Goal: Answer question/provide support

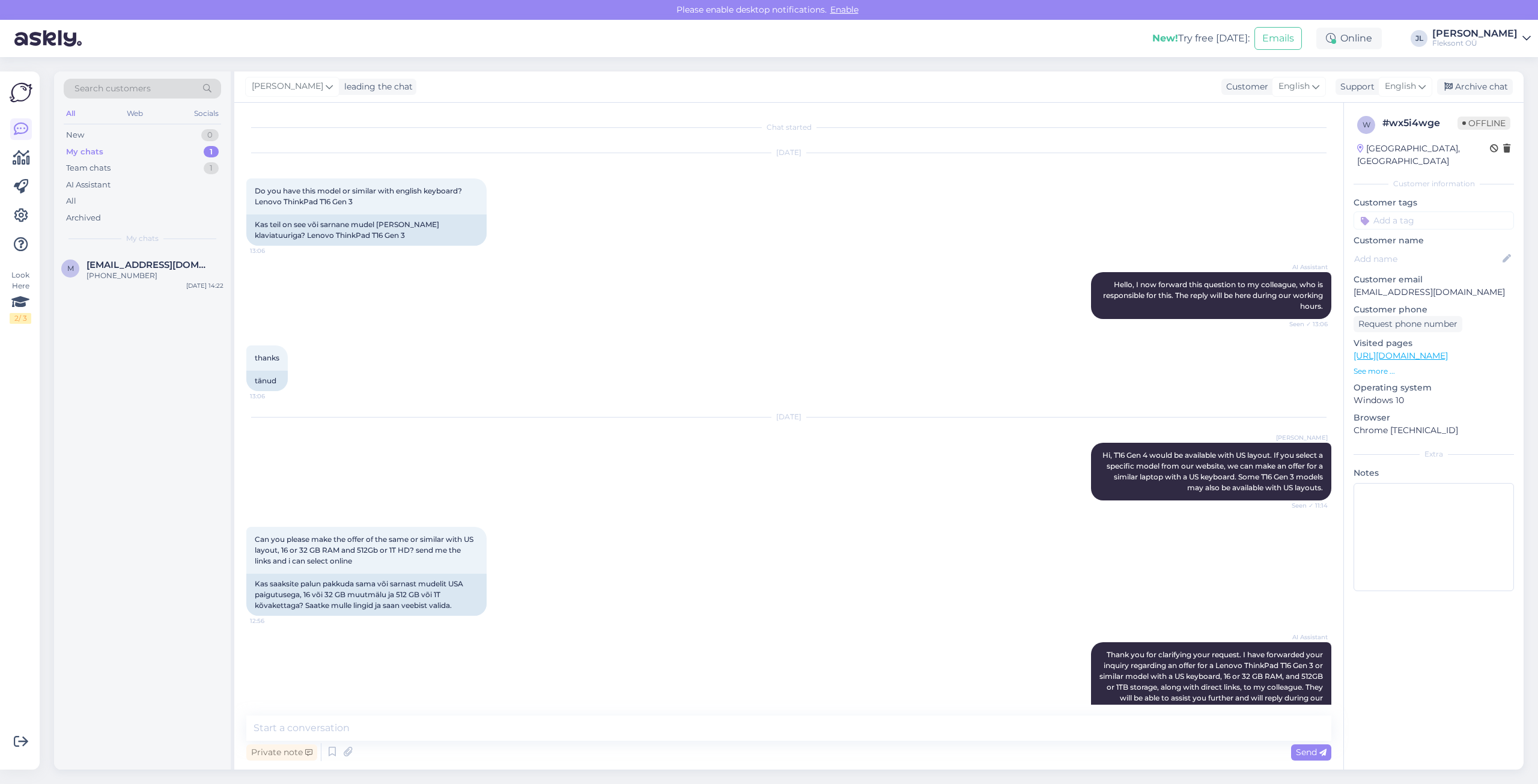
scroll to position [711, 0]
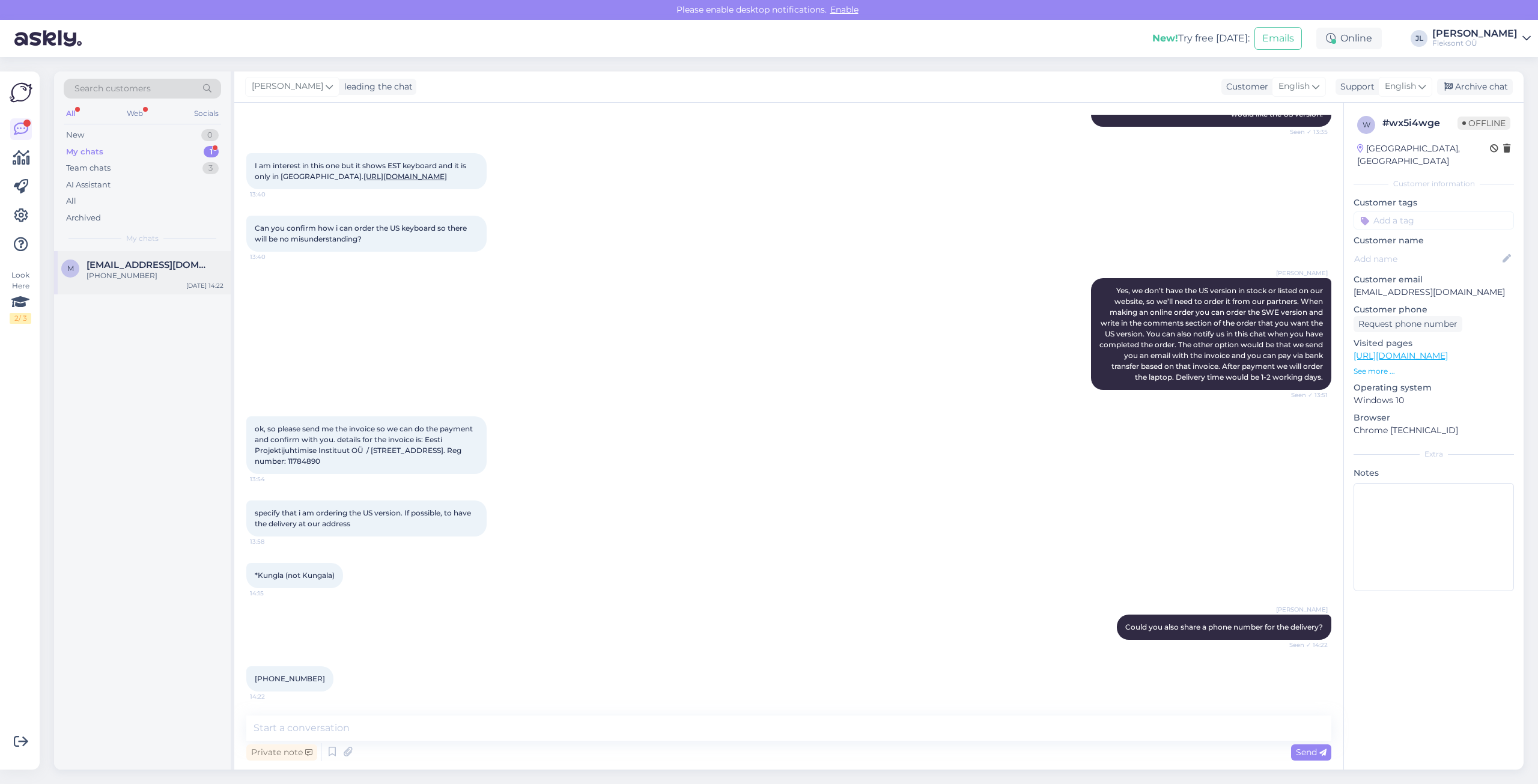
click at [146, 268] on span "[EMAIL_ADDRESS][DOMAIN_NAME]" at bounding box center [148, 264] width 125 height 11
drag, startPoint x: 1484, startPoint y: 277, endPoint x: 1345, endPoint y: 285, distance: 139.2
click at [1346, 286] on div "w # wx5i4wge Offline [GEOGRAPHIC_DATA], [GEOGRAPHIC_DATA] Customer information …" at bounding box center [1433, 356] width 179 height 506
copy p "[EMAIL_ADDRESS][DOMAIN_NAME]"
click at [120, 439] on div "m [EMAIL_ADDRESS][DOMAIN_NAME] +37256943233 [DATE] 14:22" at bounding box center [142, 510] width 177 height 518
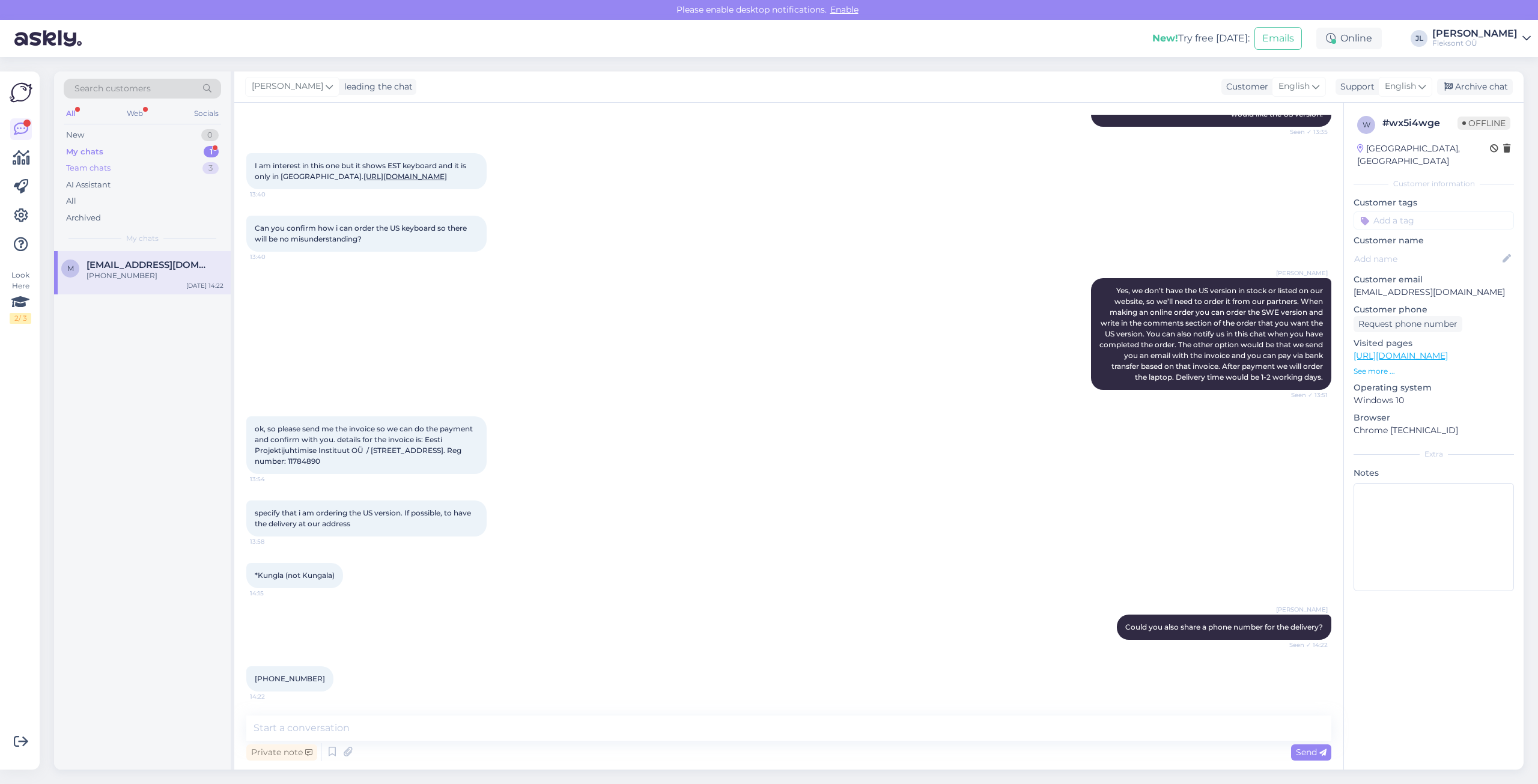
click at [137, 163] on div "Team chats 3" at bounding box center [143, 169] width 158 height 17
click at [126, 273] on div "Täname tellimast" at bounding box center [154, 275] width 137 height 11
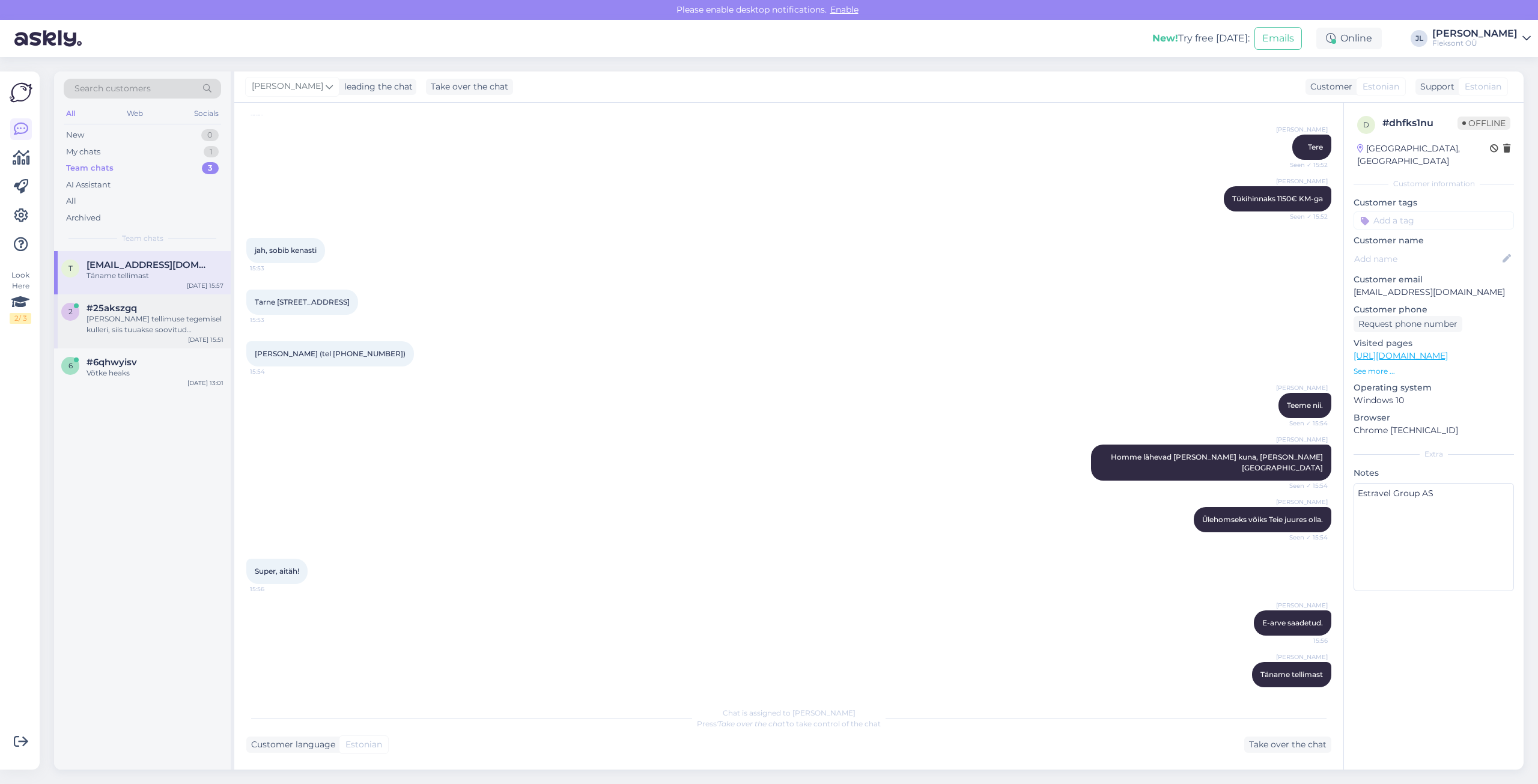
click at [130, 320] on div "[PERSON_NAME] tellimuse tegemisel kulleri, siis tuuakse soovitud aadressile." at bounding box center [154, 325] width 137 height 22
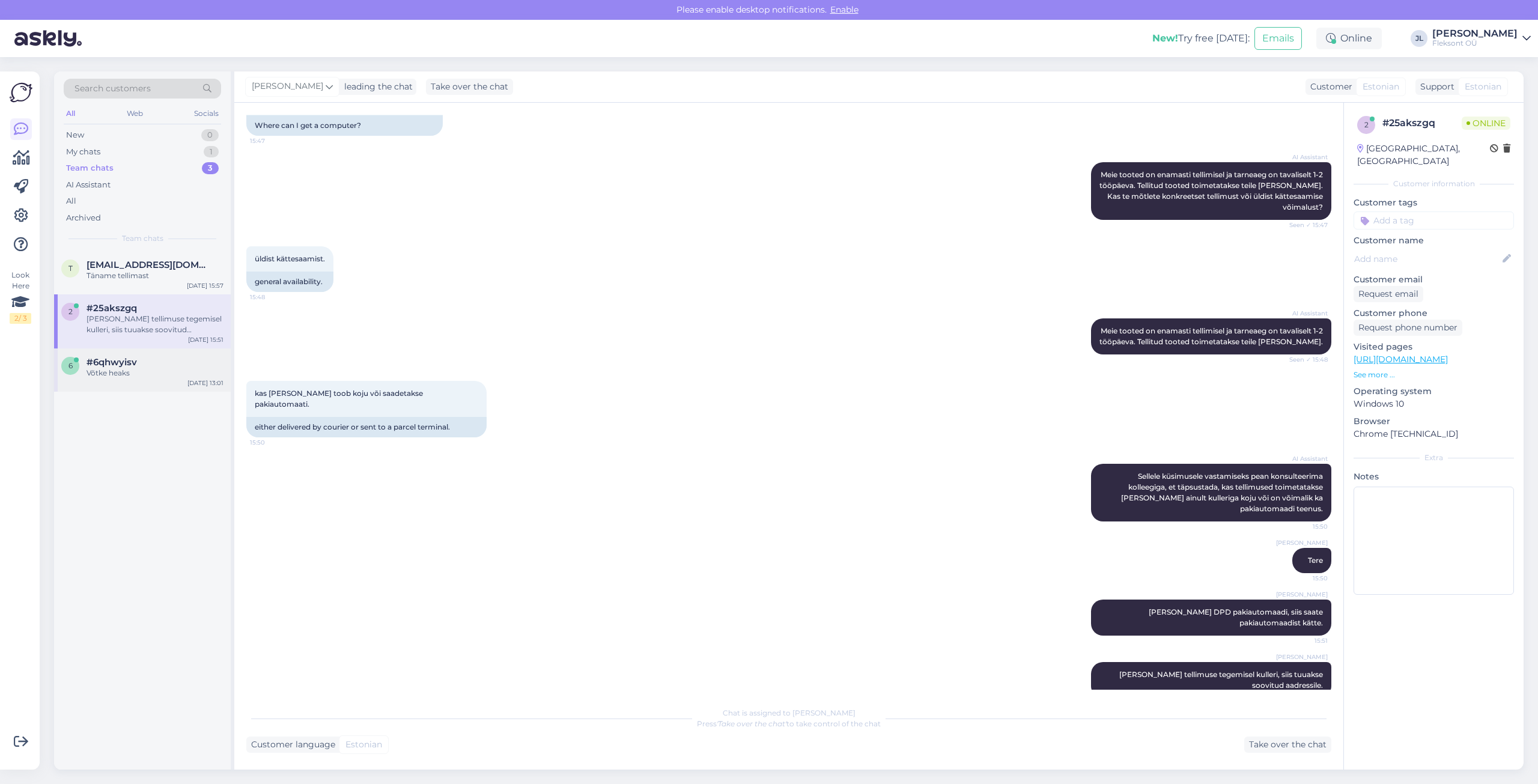
click at [96, 365] on span "#6qhwyisv" at bounding box center [112, 362] width 50 height 11
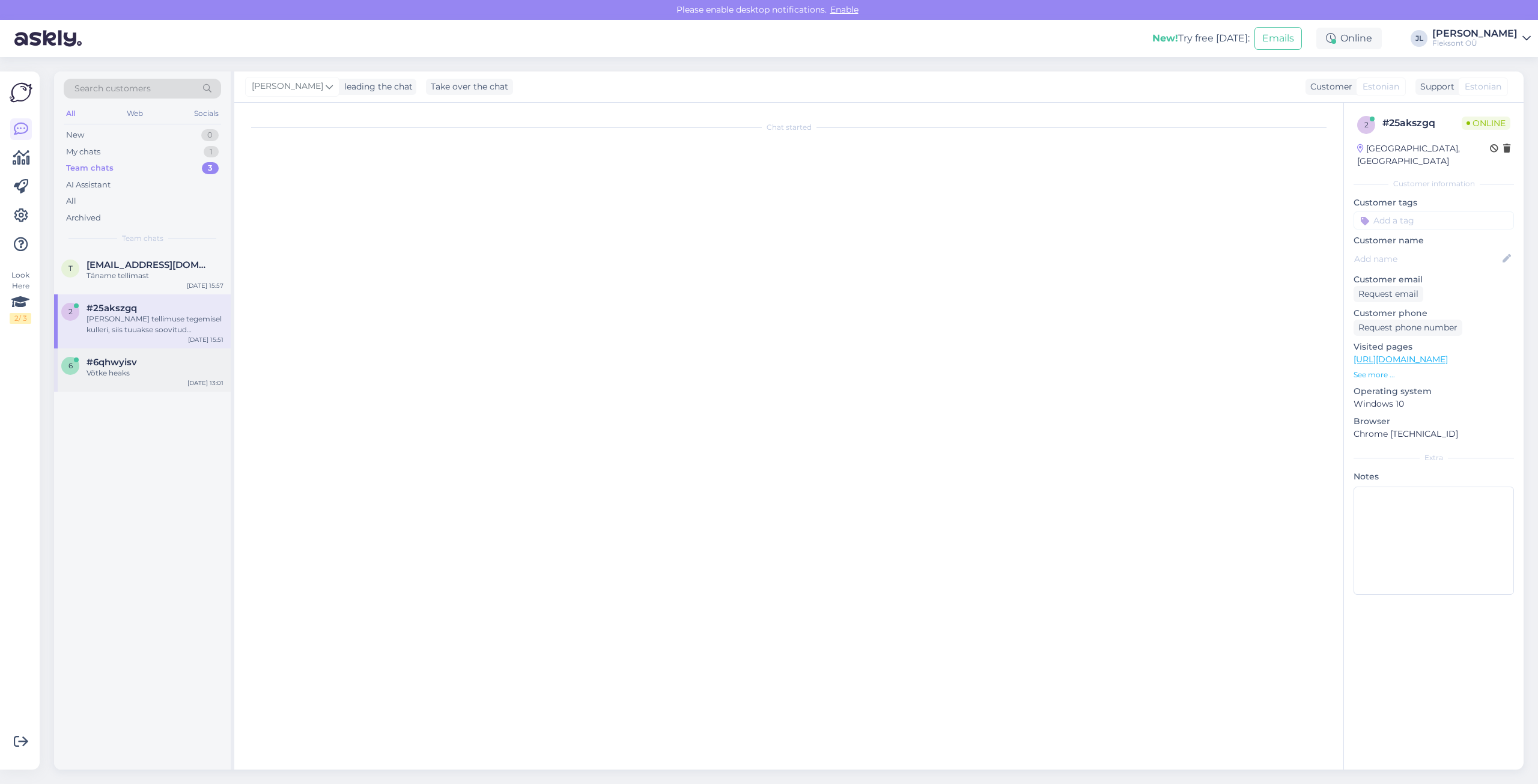
scroll to position [0, 0]
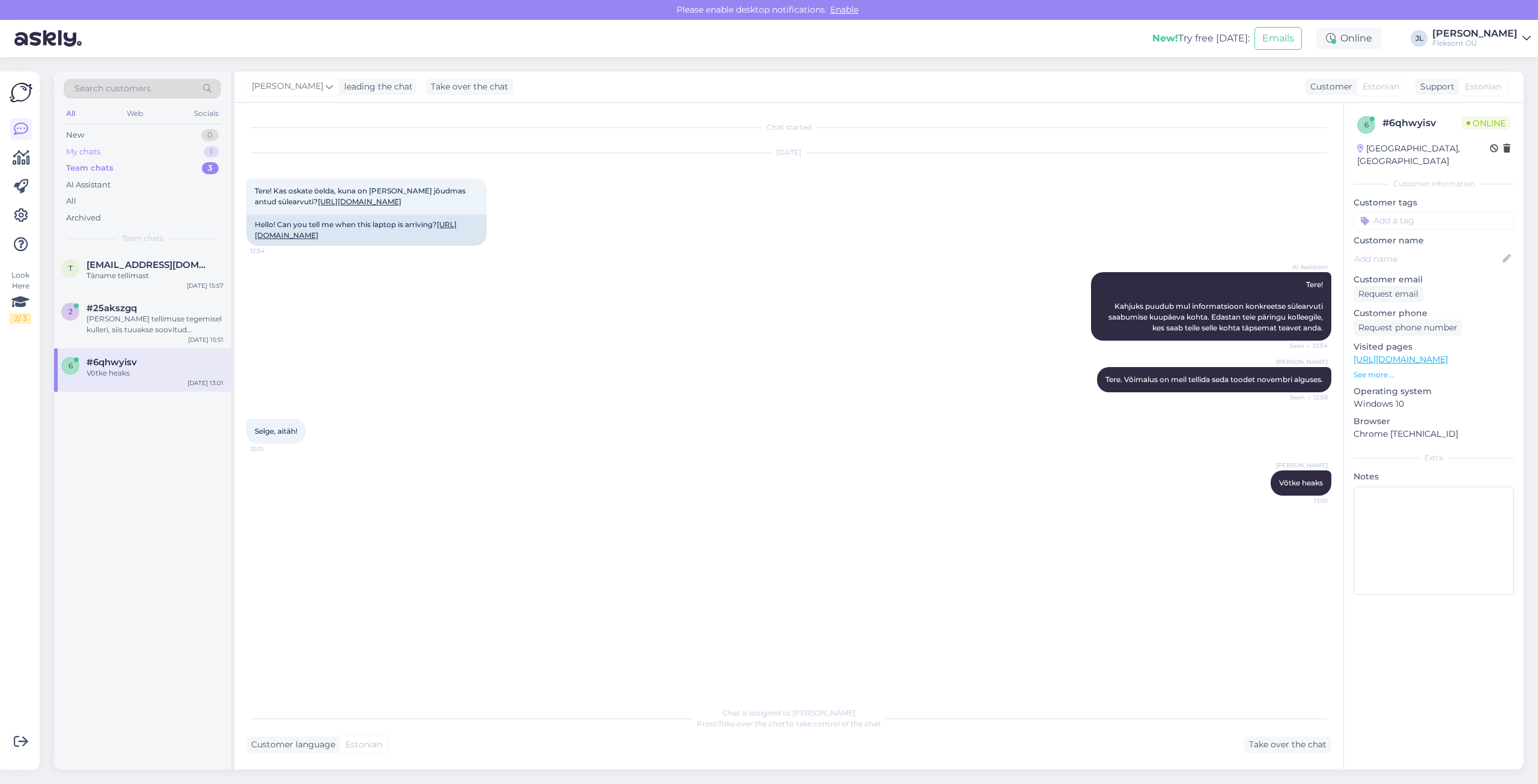
click at [137, 152] on div "My chats 1" at bounding box center [143, 152] width 158 height 17
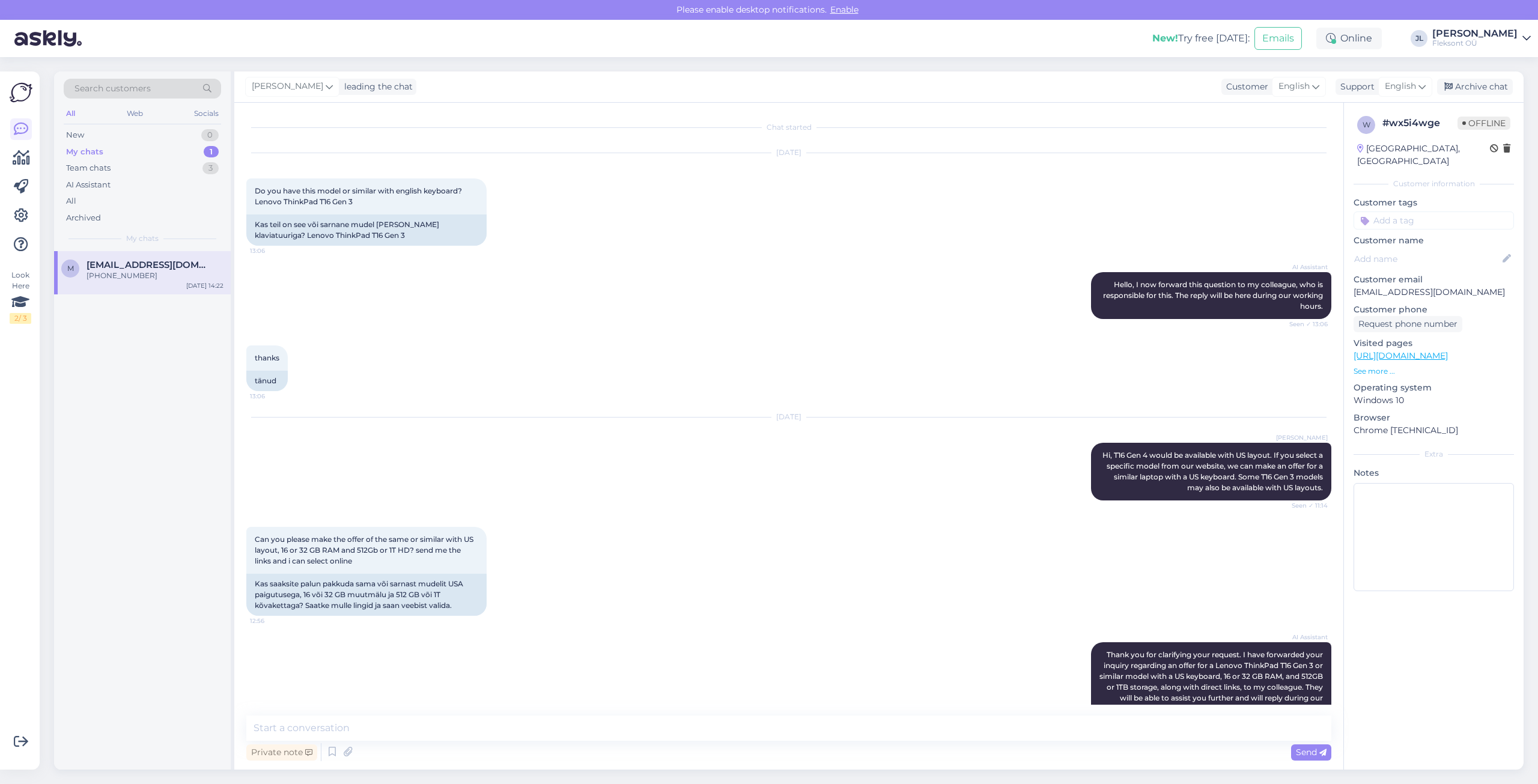
scroll to position [711, 0]
